Goal: Information Seeking & Learning: Learn about a topic

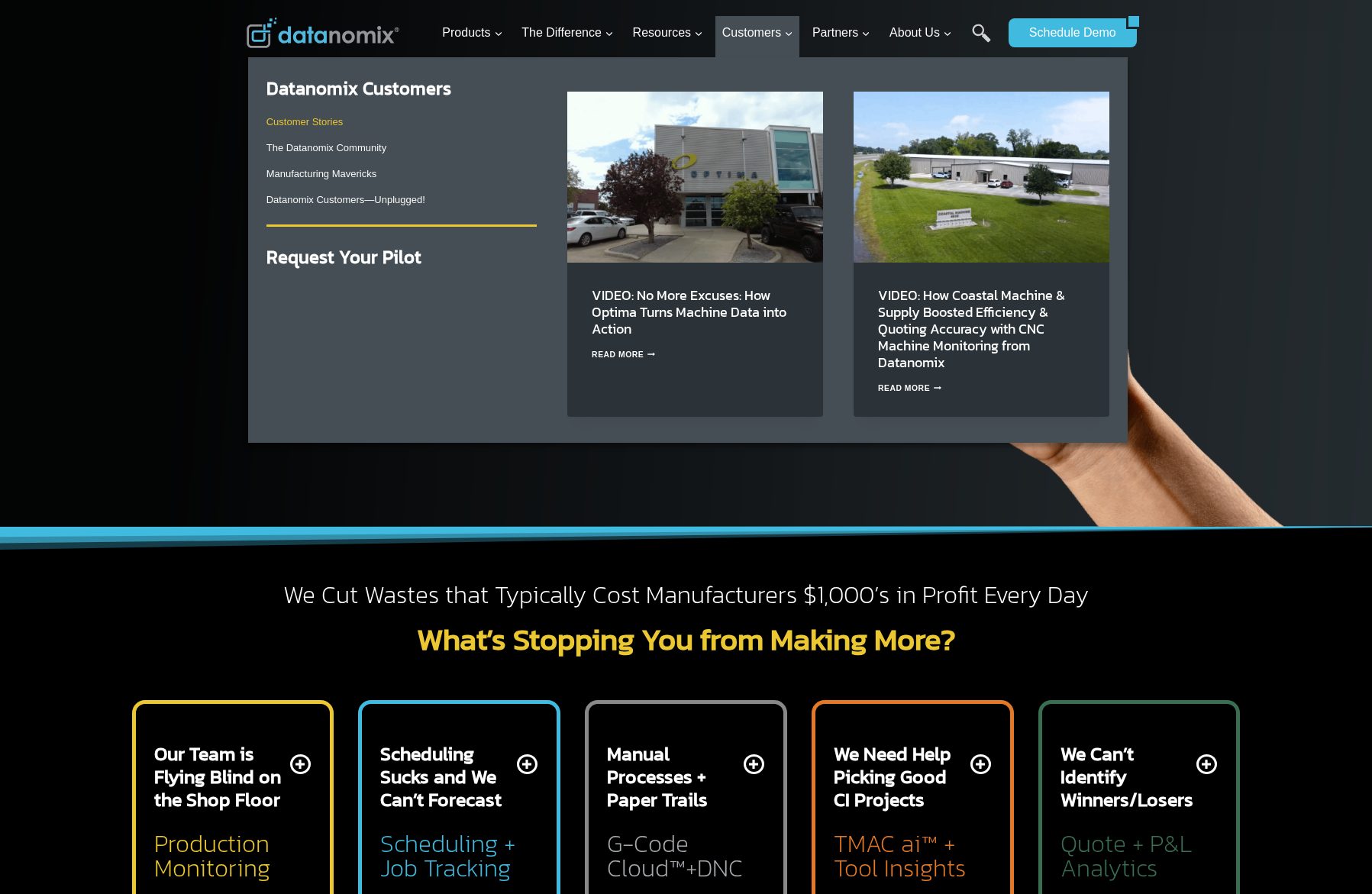
click at [317, 121] on link "Customer Stories" at bounding box center [305, 122] width 76 height 12
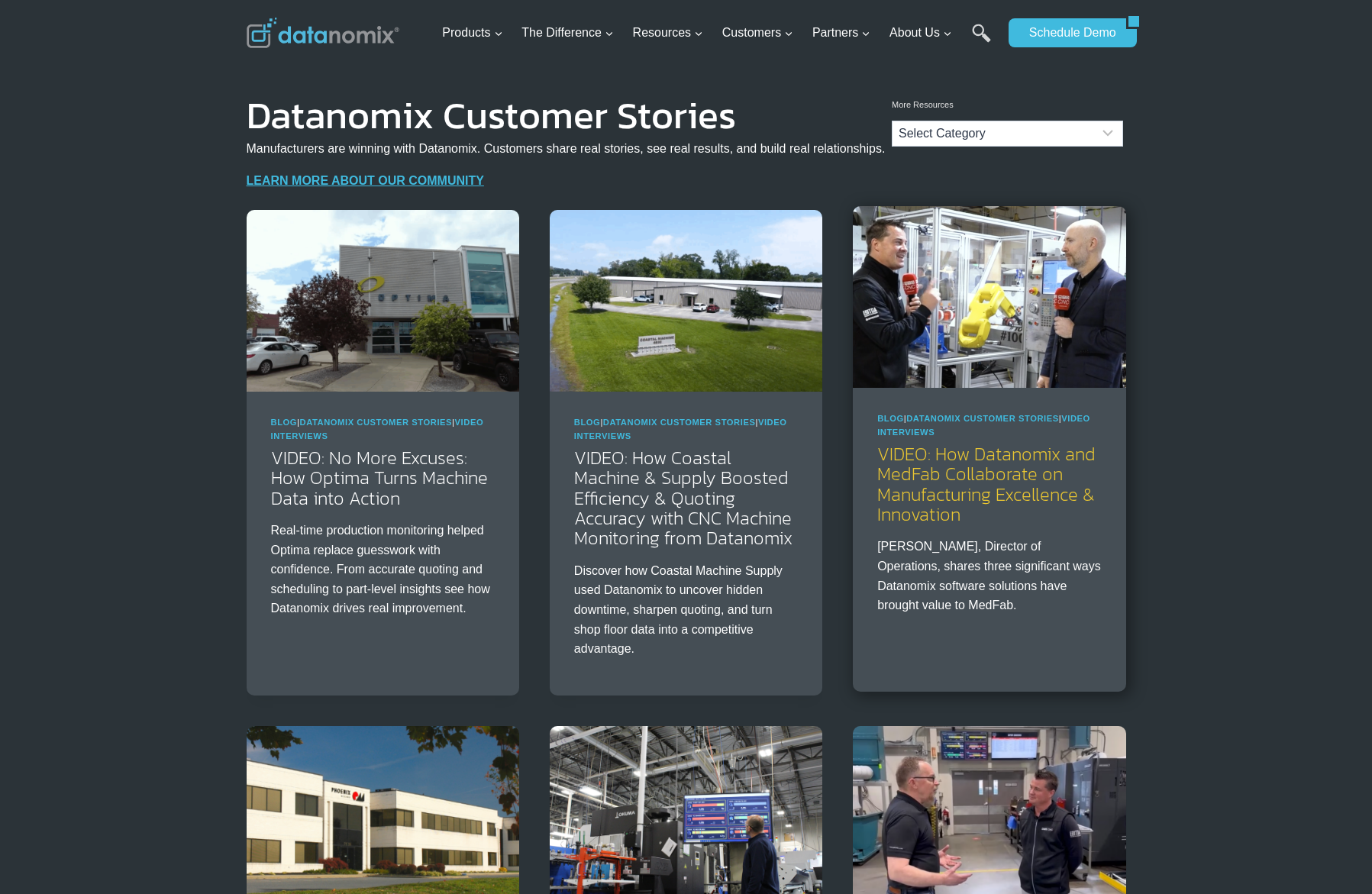
click at [1009, 528] on link "VIDEO: How Datanomix and MedFab Collaborate on Manufacturing Excellence & Innov…" at bounding box center [986, 484] width 219 height 87
